Goal: Task Accomplishment & Management: Complete application form

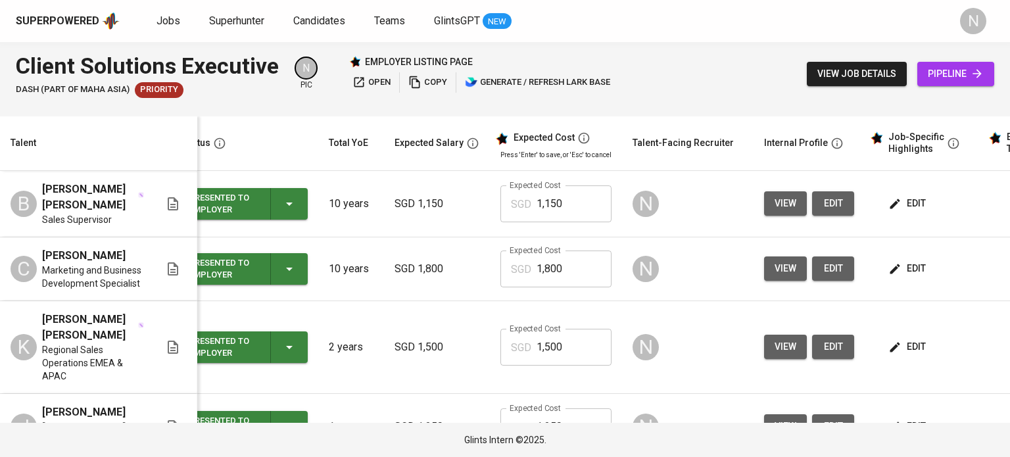
scroll to position [0, 24]
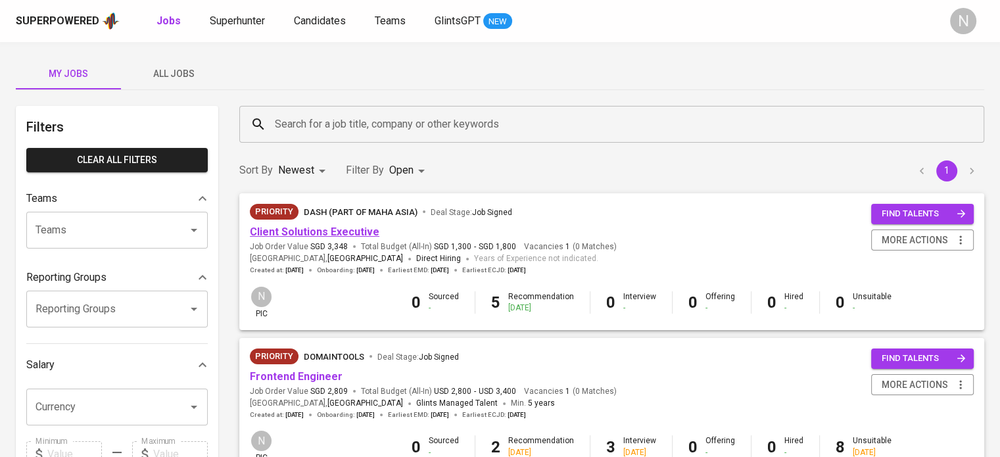
click at [370, 231] on link "Client Solutions Executive" at bounding box center [315, 232] width 130 height 12
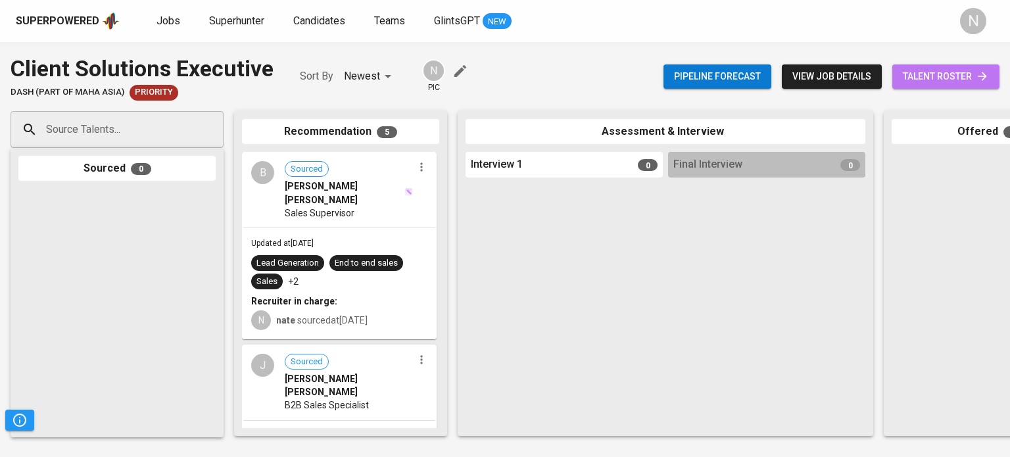
click at [932, 81] on span "talent roster" at bounding box center [946, 76] width 86 height 16
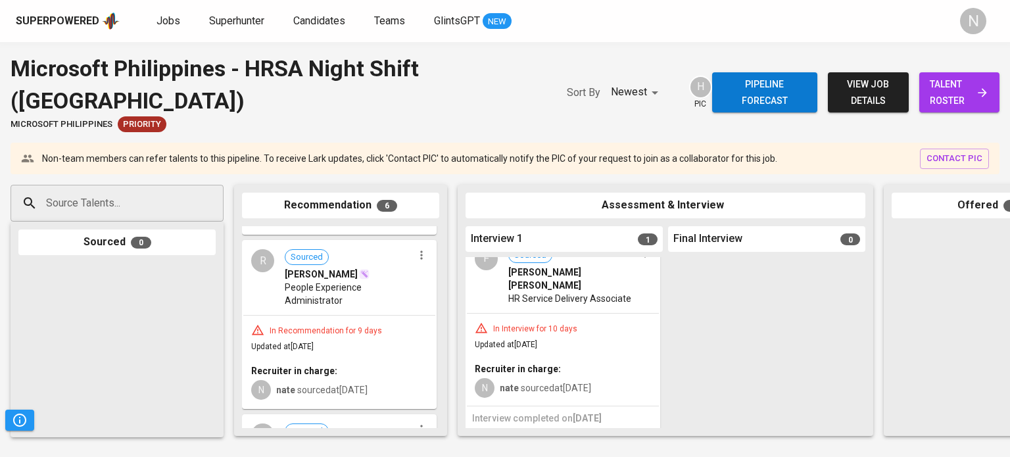
scroll to position [161, 0]
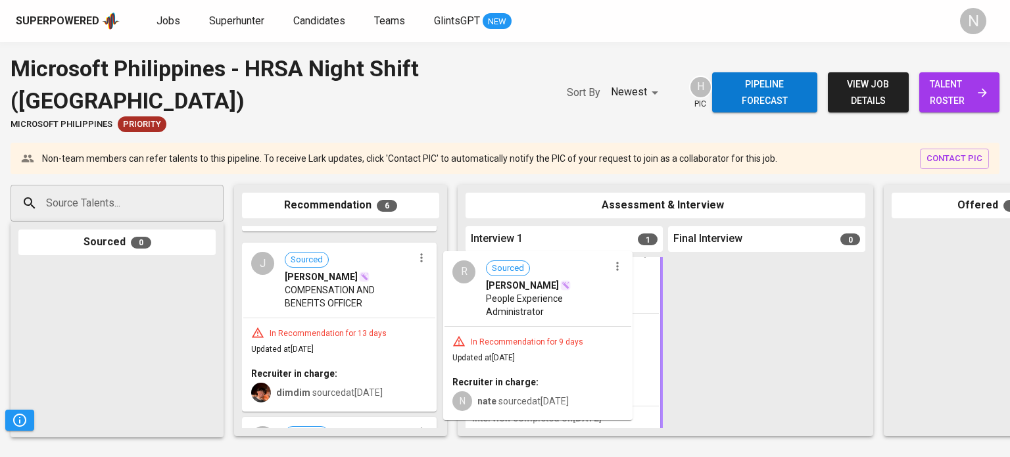
drag, startPoint x: 345, startPoint y: 301, endPoint x: 553, endPoint y: 328, distance: 209.7
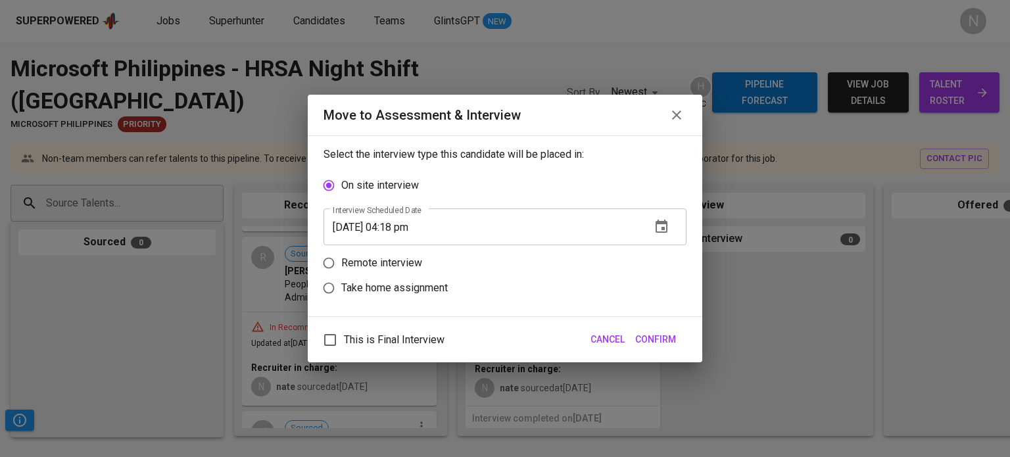
click at [390, 262] on p "Remote interview" at bounding box center [381, 263] width 81 height 16
click at [341, 262] on input "Remote interview" at bounding box center [328, 263] width 25 height 25
radio input "true"
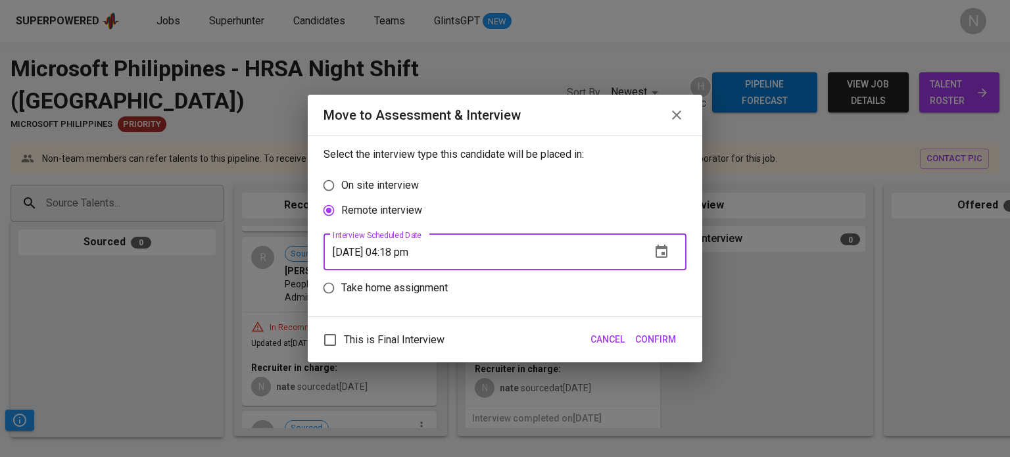
click at [414, 254] on input "[DATE] 04:18 pm" at bounding box center [482, 252] width 317 height 37
type input "[DATE] 03:19 pm"
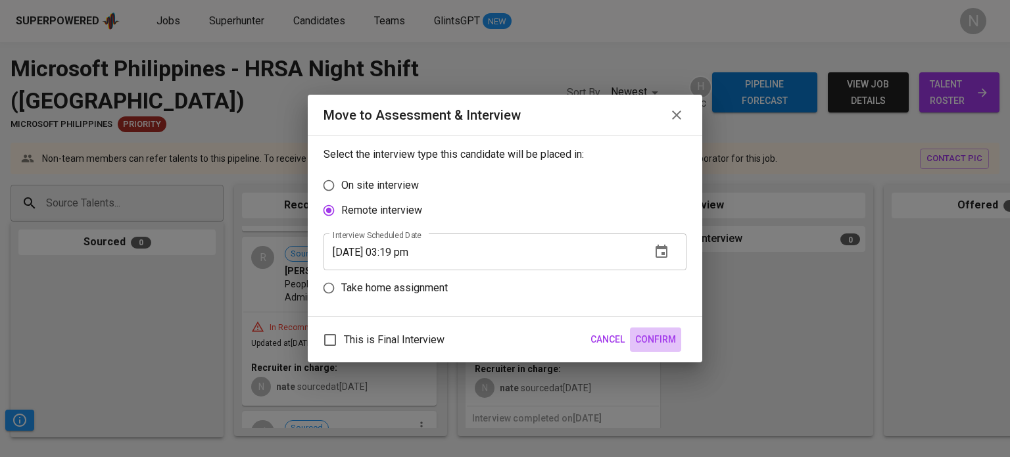
click at [661, 339] on span "Confirm" at bounding box center [655, 340] width 41 height 16
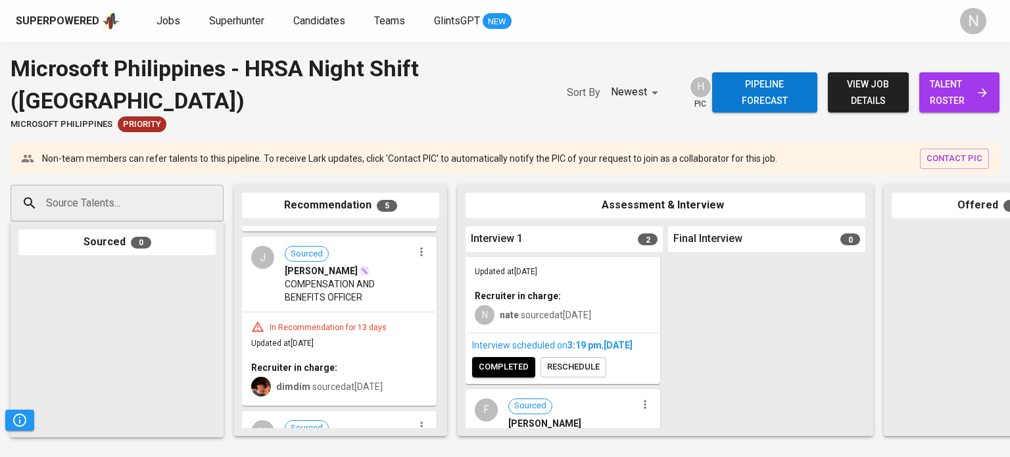
scroll to position [79, 0]
click at [499, 372] on span "completed" at bounding box center [504, 364] width 50 height 15
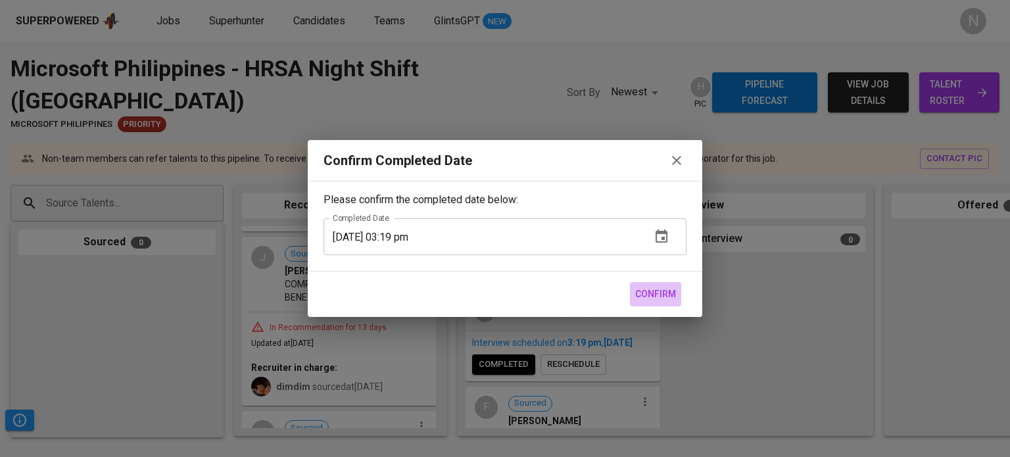
click at [663, 293] on span "Confirm" at bounding box center [655, 294] width 41 height 16
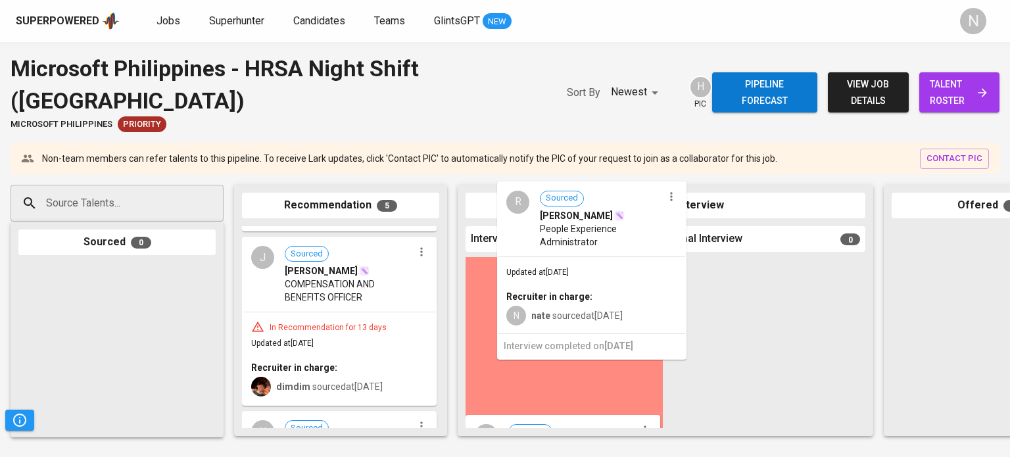
scroll to position [0, 0]
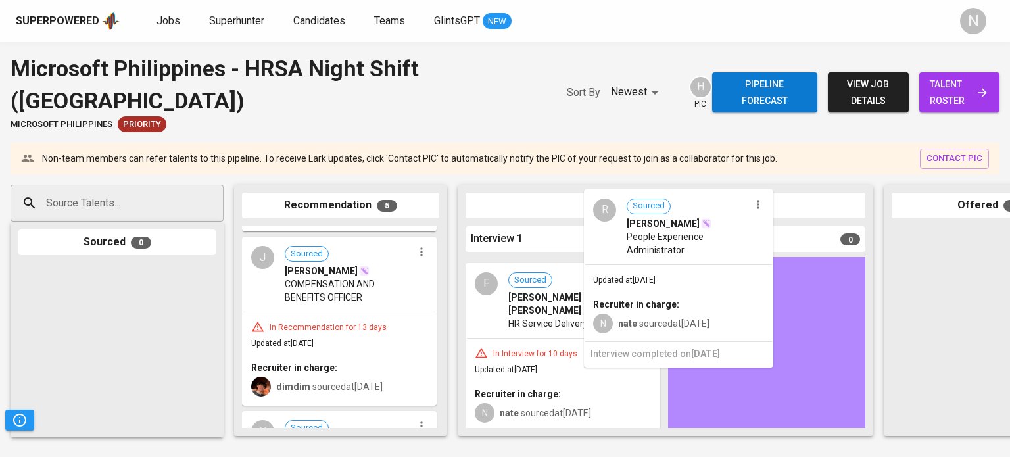
drag, startPoint x: 614, startPoint y: 320, endPoint x: 742, endPoint y: 328, distance: 128.5
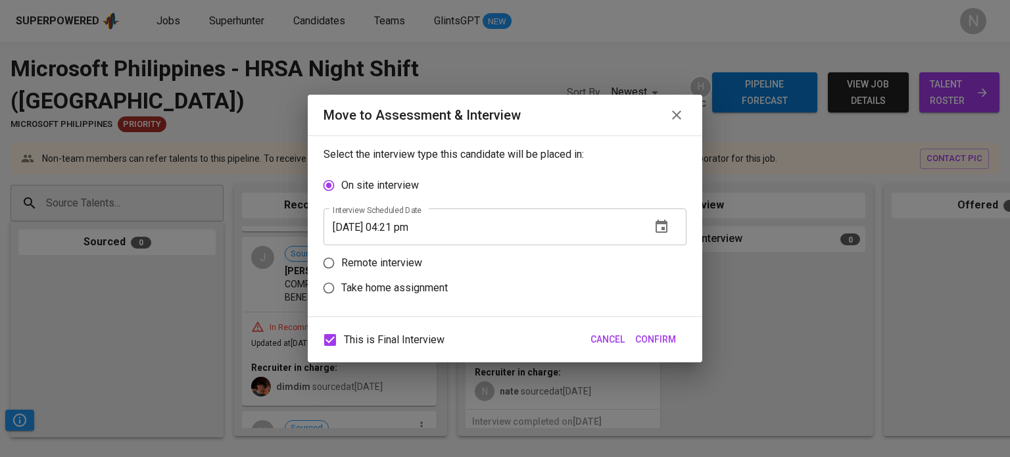
click at [362, 265] on p "Remote interview" at bounding box center [381, 263] width 81 height 16
click at [341, 265] on input "Remote interview" at bounding box center [328, 263] width 25 height 25
radio input "true"
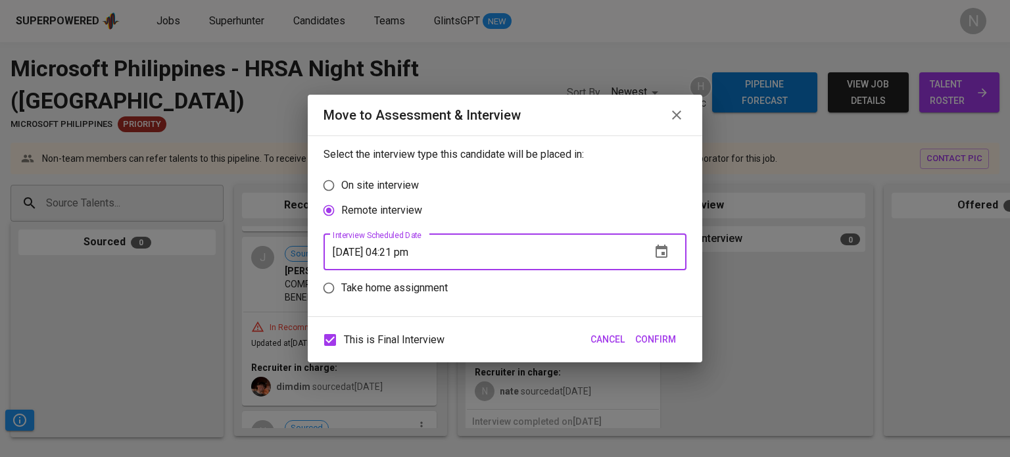
click at [355, 245] on input "[DATE] 04:21 pm" at bounding box center [482, 252] width 317 height 37
type input "[DATE] 01:30 am"
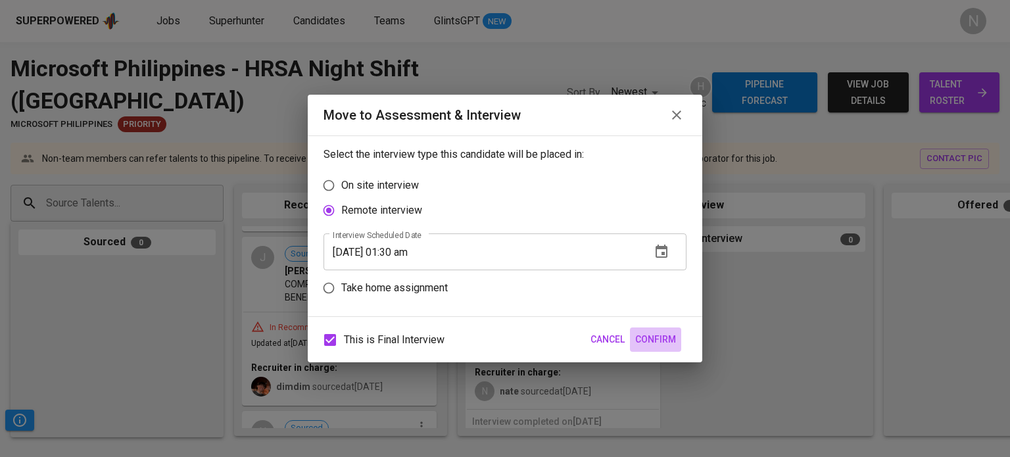
click at [653, 339] on span "Confirm" at bounding box center [655, 340] width 41 height 16
